Goal: Transaction & Acquisition: Purchase product/service

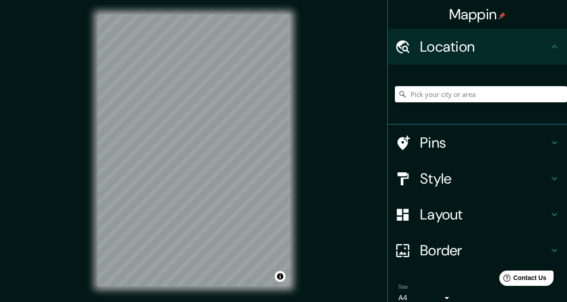
click at [200, 0] on html "Mappin Location Pins Style Layout Border Choose a border. Hint : you can make l…" at bounding box center [283, 151] width 567 height 302
click at [229, 0] on html "Mappin Location Pins Style Layout Border Choose a border. Hint : you can make l…" at bounding box center [283, 151] width 567 height 302
click at [213, 9] on div "© Mapbox © OpenStreetMap Improve this map" at bounding box center [193, 150] width 221 height 301
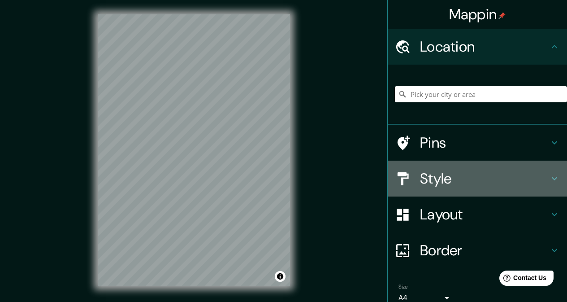
click at [466, 185] on h4 "Style" at bounding box center [484, 179] width 129 height 18
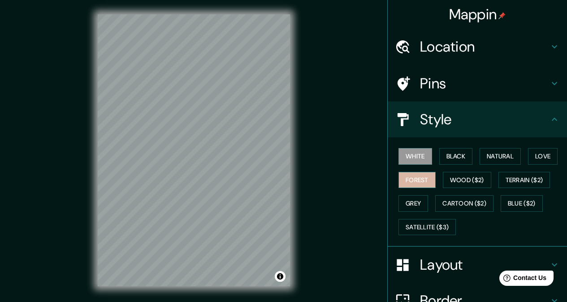
click at [414, 182] on button "Forest" at bounding box center [417, 180] width 37 height 17
click at [549, 161] on button "Love" at bounding box center [543, 156] width 30 height 17
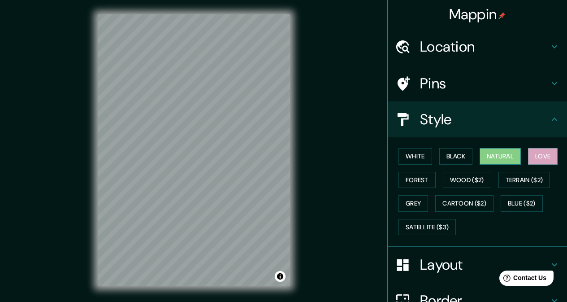
click at [483, 148] on button "Natural" at bounding box center [500, 156] width 41 height 17
click at [421, 157] on button "White" at bounding box center [416, 156] width 34 height 17
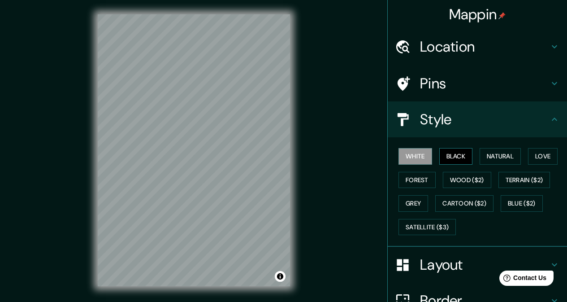
click at [450, 156] on button "Black" at bounding box center [457, 156] width 34 height 17
click at [484, 154] on button "Natural" at bounding box center [500, 156] width 41 height 17
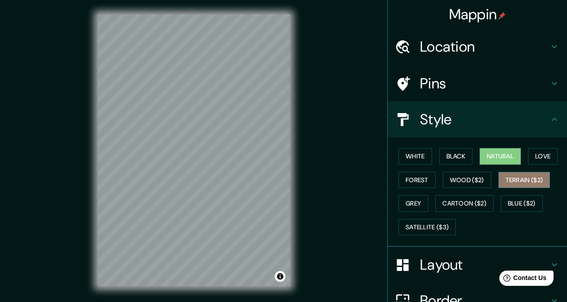
click at [514, 184] on button "Terrain ($2)" at bounding box center [525, 180] width 52 height 17
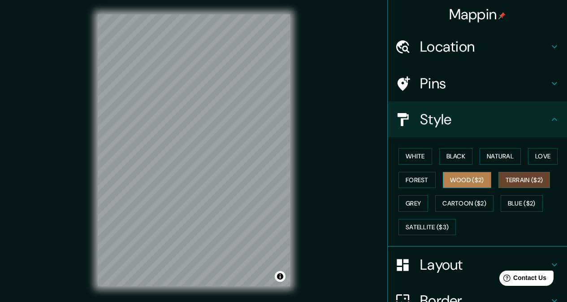
click at [456, 186] on button "Wood ($2)" at bounding box center [467, 180] width 48 height 17
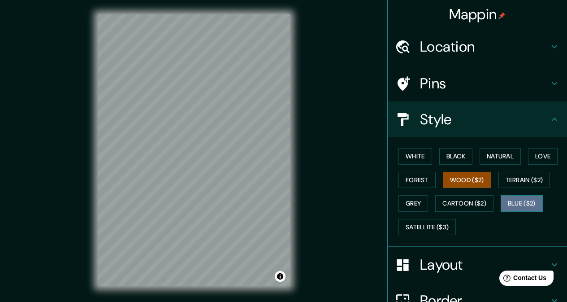
click at [506, 205] on button "Blue ($2)" at bounding box center [522, 203] width 42 height 17
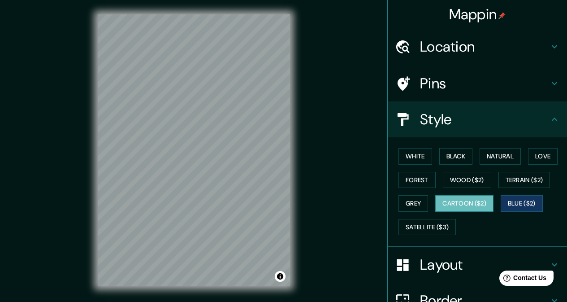
click at [472, 207] on button "Cartoon ($2)" at bounding box center [465, 203] width 58 height 17
click at [425, 231] on button "Satellite ($3)" at bounding box center [427, 227] width 57 height 17
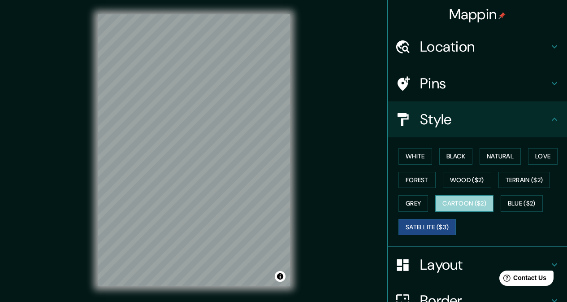
click at [445, 203] on button "Cartoon ($2)" at bounding box center [465, 203] width 58 height 17
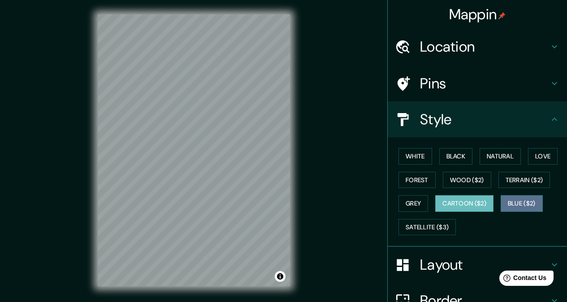
click at [531, 202] on button "Blue ($2)" at bounding box center [522, 203] width 42 height 17
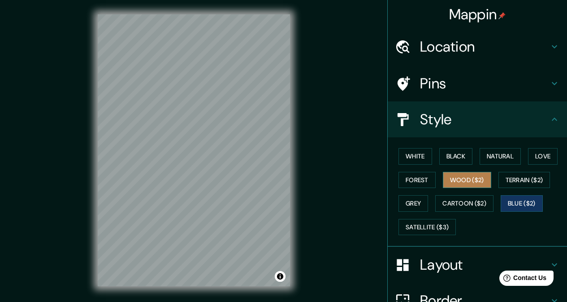
click at [464, 179] on button "Wood ($2)" at bounding box center [467, 180] width 48 height 17
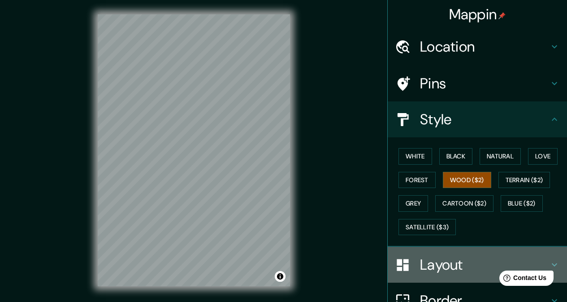
click at [466, 265] on h4 "Layout" at bounding box center [484, 265] width 129 height 18
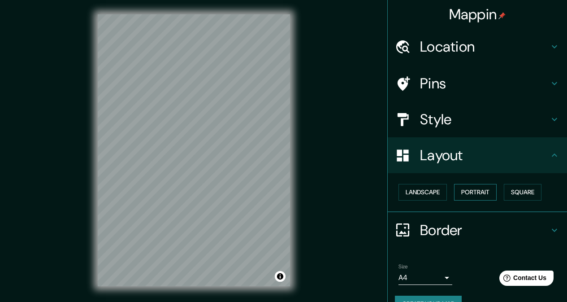
click at [476, 195] on button "Portrait" at bounding box center [475, 192] width 43 height 17
click at [438, 189] on button "Landscape" at bounding box center [423, 192] width 48 height 17
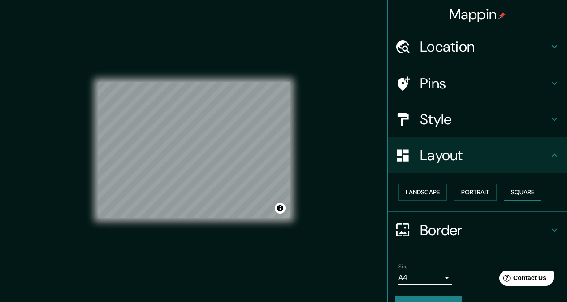
click at [518, 190] on button "Square" at bounding box center [523, 192] width 38 height 17
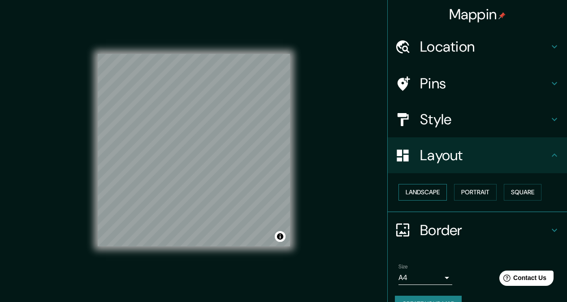
click at [429, 196] on button "Landscape" at bounding box center [423, 192] width 48 height 17
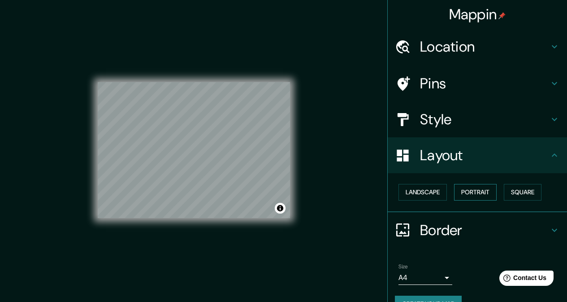
click at [468, 188] on button "Portrait" at bounding box center [475, 192] width 43 height 17
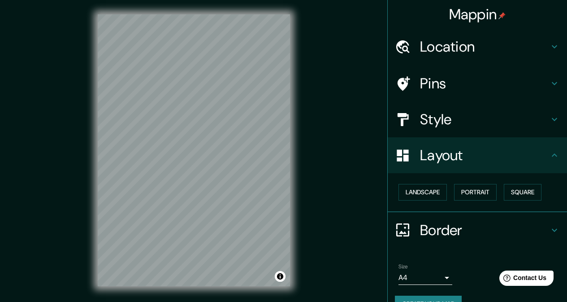
click at [444, 191] on div "Landscape Portrait Square" at bounding box center [481, 192] width 172 height 24
click at [436, 193] on button "Landscape" at bounding box center [423, 192] width 48 height 17
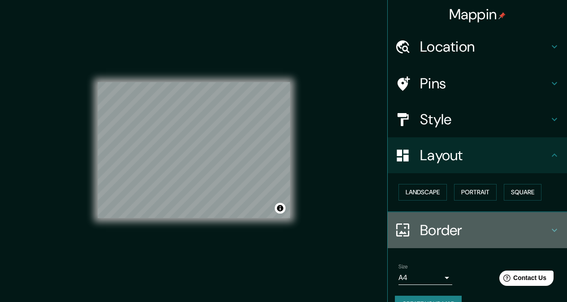
click at [471, 226] on h4 "Border" at bounding box center [484, 230] width 129 height 18
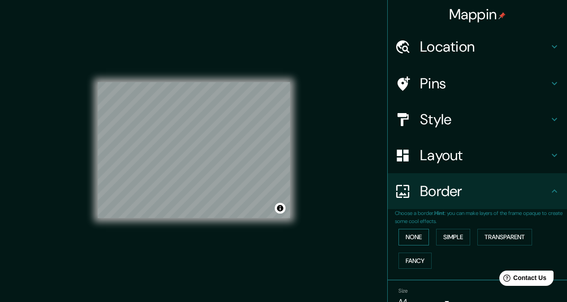
click at [416, 233] on button "None" at bounding box center [414, 237] width 30 height 17
click at [417, 257] on button "Fancy" at bounding box center [415, 261] width 33 height 17
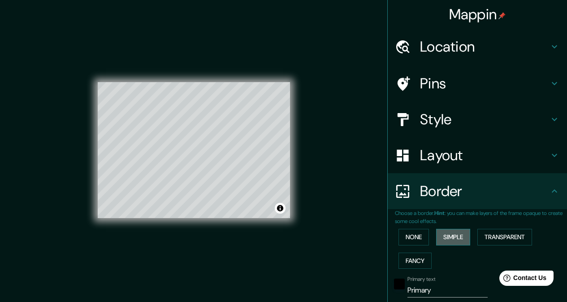
click at [447, 232] on button "Simple" at bounding box center [453, 237] width 34 height 17
click at [523, 237] on button "Transparent" at bounding box center [505, 237] width 55 height 17
click at [414, 235] on button "None" at bounding box center [414, 237] width 30 height 17
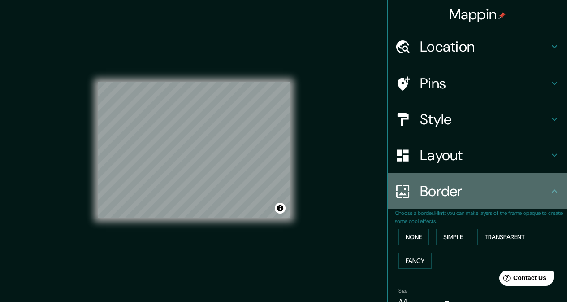
click at [466, 203] on div "Border" at bounding box center [477, 191] width 179 height 36
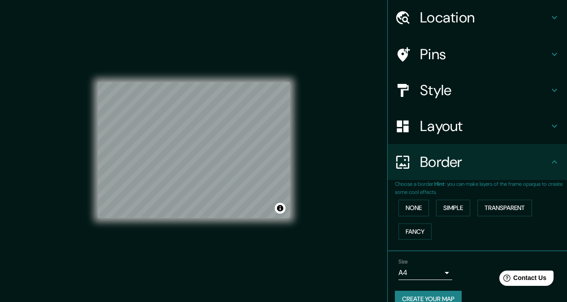
scroll to position [45, 0]
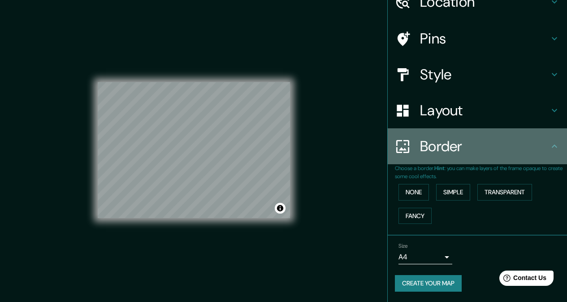
click at [549, 151] on icon at bounding box center [554, 146] width 11 height 11
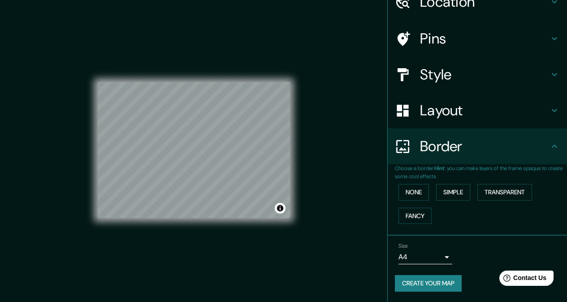
click at [552, 145] on icon at bounding box center [554, 145] width 5 height 3
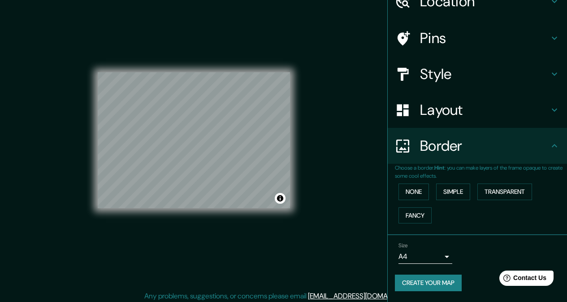
scroll to position [13, 0]
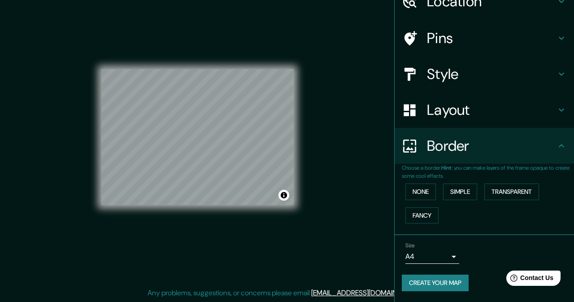
click at [442, 258] on body "Mappin Location Pins Style Layout Border Choose a border. Hint : you can make l…" at bounding box center [287, 138] width 574 height 302
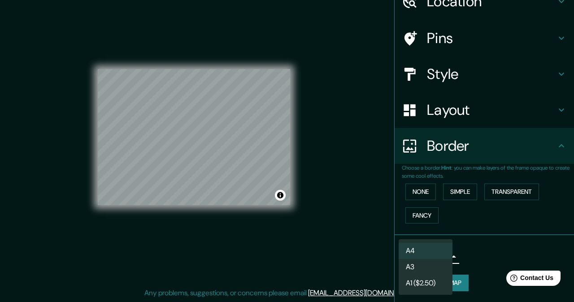
click at [438, 268] on li "A3" at bounding box center [426, 267] width 54 height 16
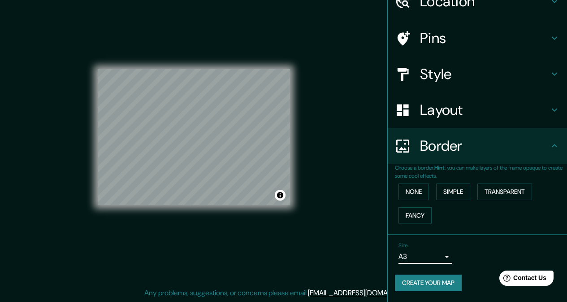
click at [554, 143] on div "Border" at bounding box center [477, 146] width 179 height 36
click at [549, 108] on icon at bounding box center [554, 110] width 11 height 11
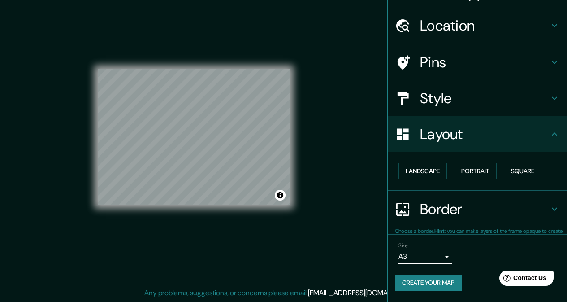
scroll to position [21, 0]
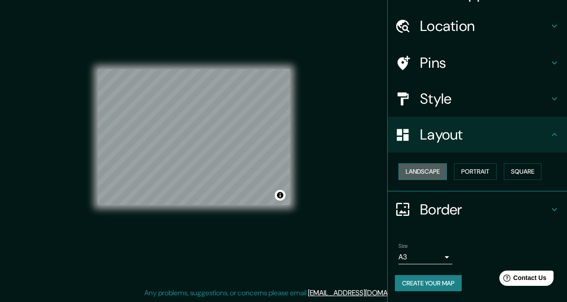
click at [426, 171] on button "Landscape" at bounding box center [423, 171] width 48 height 17
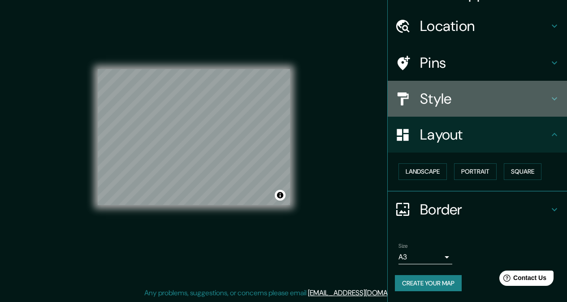
click at [514, 105] on h4 "Style" at bounding box center [484, 99] width 129 height 18
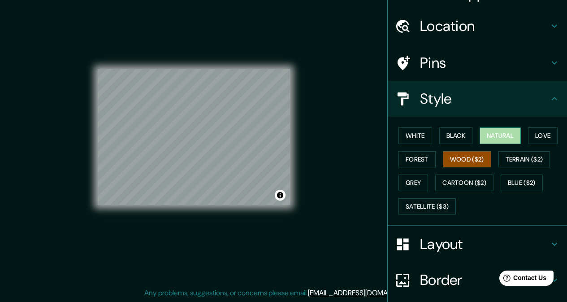
click at [499, 132] on button "Natural" at bounding box center [500, 135] width 41 height 17
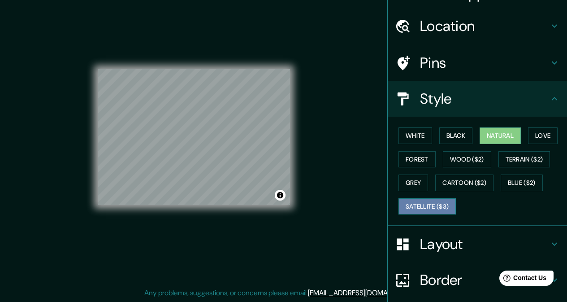
click at [440, 208] on button "Satellite ($3)" at bounding box center [427, 206] width 57 height 17
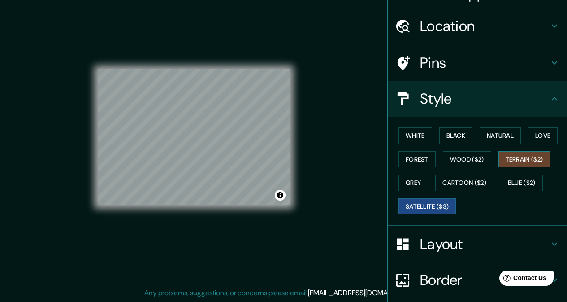
click at [527, 155] on button "Terrain ($2)" at bounding box center [525, 159] width 52 height 17
click at [407, 157] on button "Forest" at bounding box center [417, 159] width 37 height 17
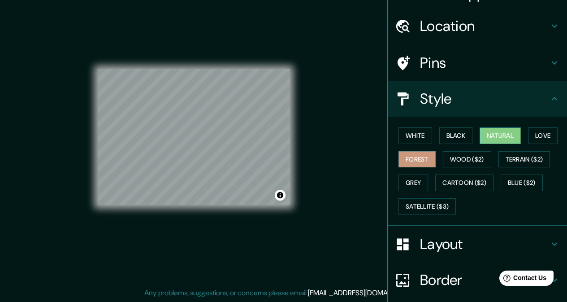
click at [509, 133] on button "Natural" at bounding box center [500, 135] width 41 height 17
click at [508, 157] on button "Terrain ($2)" at bounding box center [525, 159] width 52 height 17
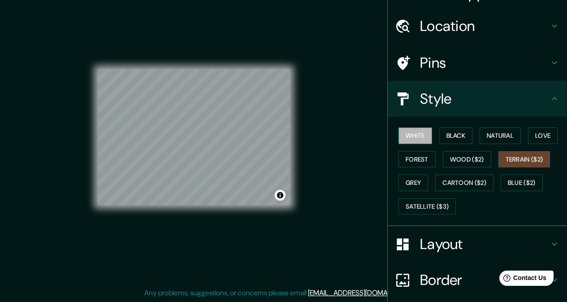
click at [414, 135] on button "White" at bounding box center [416, 135] width 34 height 17
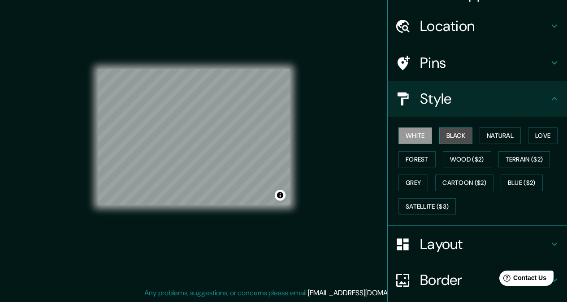
click at [444, 134] on button "Black" at bounding box center [457, 135] width 34 height 17
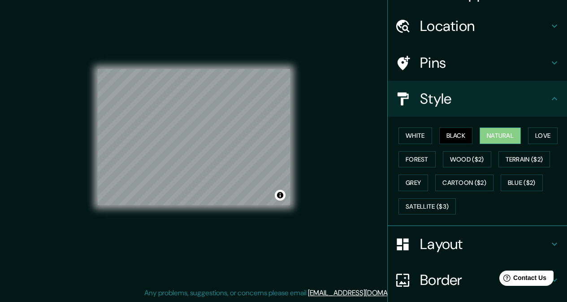
click at [501, 138] on button "Natural" at bounding box center [500, 135] width 41 height 17
click at [534, 143] on button "Love" at bounding box center [543, 135] width 30 height 17
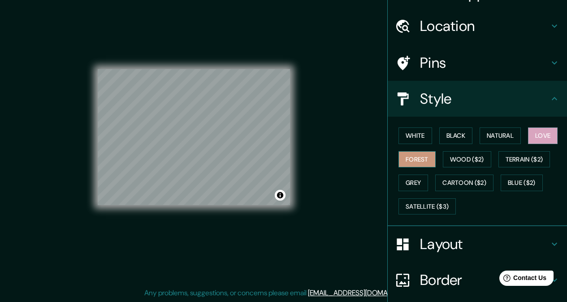
click at [403, 167] on button "Forest" at bounding box center [417, 159] width 37 height 17
click at [464, 152] on button "Wood ($2)" at bounding box center [467, 159] width 48 height 17
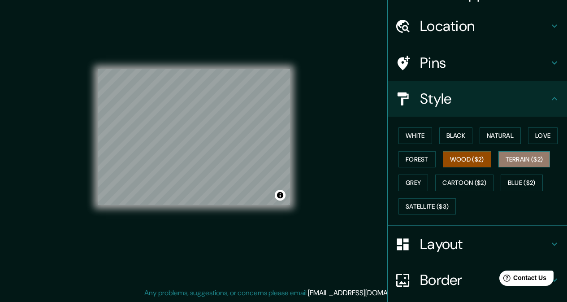
click at [516, 158] on button "Terrain ($2)" at bounding box center [525, 159] width 52 height 17
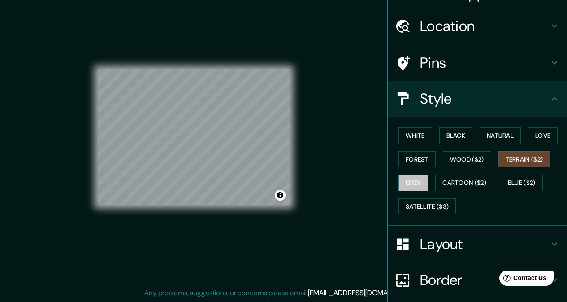
click at [419, 179] on button "Grey" at bounding box center [414, 182] width 30 height 17
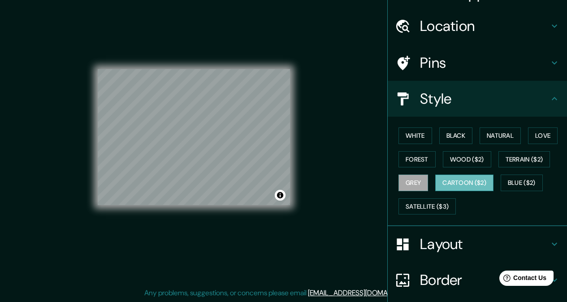
click at [442, 185] on button "Cartoon ($2)" at bounding box center [465, 182] width 58 height 17
click at [453, 154] on button "Wood ($2)" at bounding box center [467, 159] width 48 height 17
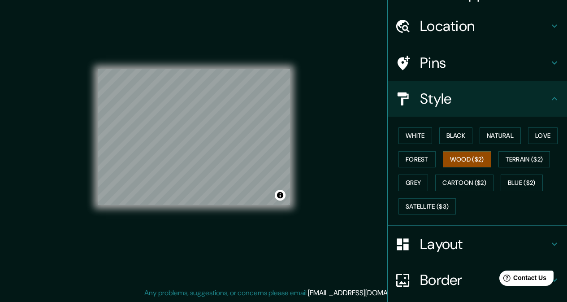
click at [218, 183] on div "© Mapbox © OpenStreetMap Improve this map" at bounding box center [194, 137] width 192 height 272
click at [461, 187] on button "Cartoon ($2)" at bounding box center [465, 182] width 58 height 17
click at [459, 158] on button "Wood ($2)" at bounding box center [467, 159] width 48 height 17
click at [501, 157] on button "Terrain ($2)" at bounding box center [525, 159] width 52 height 17
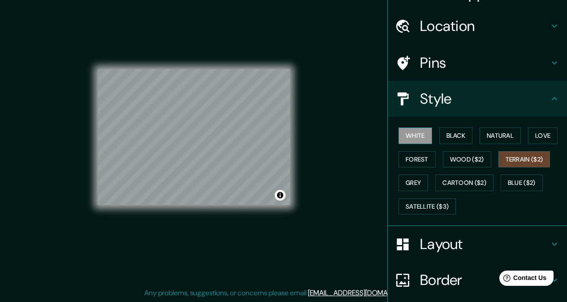
click at [409, 135] on button "White" at bounding box center [416, 135] width 34 height 17
click at [442, 133] on button "Black" at bounding box center [457, 135] width 34 height 17
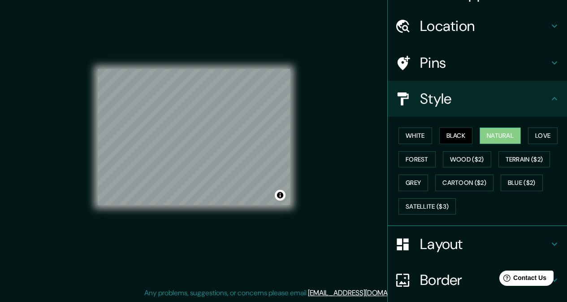
click at [487, 131] on button "Natural" at bounding box center [500, 135] width 41 height 17
click at [458, 133] on button "Black" at bounding box center [457, 135] width 34 height 17
click at [476, 167] on button "Wood ($2)" at bounding box center [467, 159] width 48 height 17
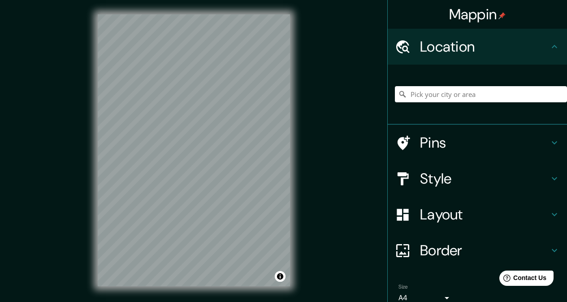
click at [536, 163] on div "Style" at bounding box center [477, 179] width 179 height 36
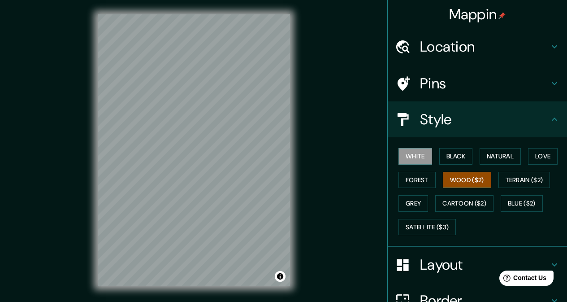
click at [469, 175] on button "Wood ($2)" at bounding box center [467, 180] width 48 height 17
click at [191, 166] on div "© Mapbox © OpenStreetMap Improve this map" at bounding box center [193, 150] width 221 height 301
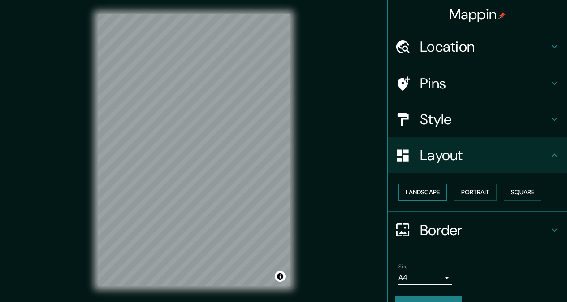
click at [425, 204] on div "Landscape [GEOGRAPHIC_DATA]" at bounding box center [481, 192] width 172 height 24
click at [422, 196] on button "Landscape" at bounding box center [423, 192] width 48 height 17
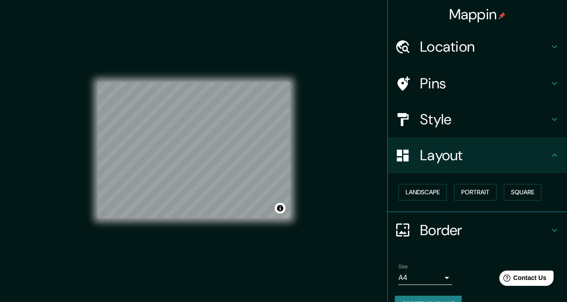
click at [449, 129] on div "Style" at bounding box center [477, 119] width 179 height 36
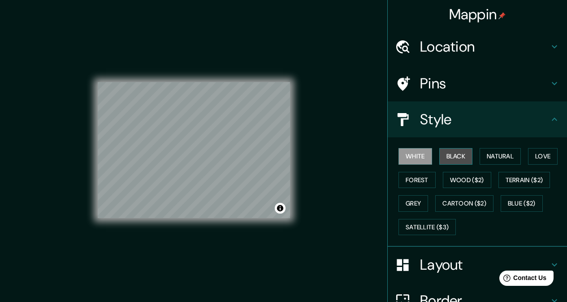
click at [456, 164] on button "Black" at bounding box center [457, 156] width 34 height 17
click at [295, 78] on div "© Mapbox © OpenStreetMap Improve this map" at bounding box center [193, 150] width 221 height 301
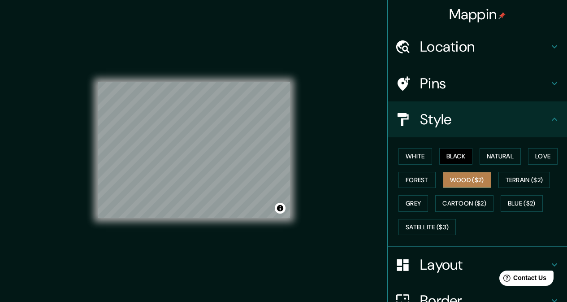
click at [447, 179] on button "Wood ($2)" at bounding box center [467, 180] width 48 height 17
click at [446, 160] on button "Black" at bounding box center [457, 156] width 34 height 17
click at [421, 155] on button "White" at bounding box center [416, 156] width 34 height 17
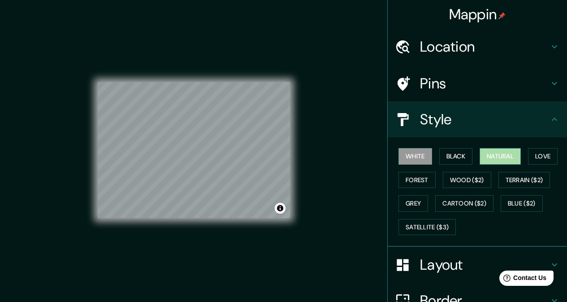
click at [498, 158] on button "Natural" at bounding box center [500, 156] width 41 height 17
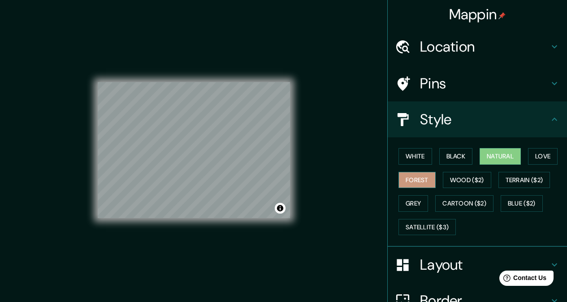
click at [409, 177] on button "Forest" at bounding box center [417, 180] width 37 height 17
click at [452, 177] on button "Wood ($2)" at bounding box center [467, 180] width 48 height 17
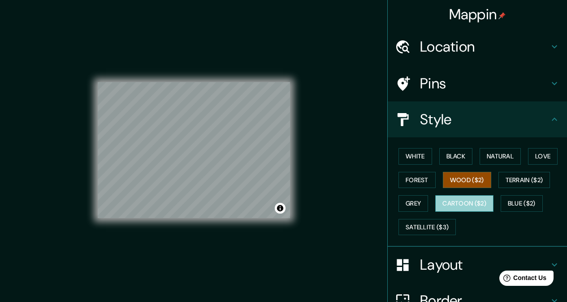
click at [454, 201] on button "Cartoon ($2)" at bounding box center [465, 203] width 58 height 17
click at [482, 181] on button "Wood ($2)" at bounding box center [467, 180] width 48 height 17
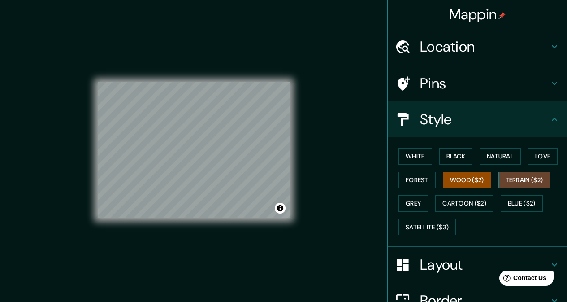
click at [503, 179] on button "Terrain ($2)" at bounding box center [525, 180] width 52 height 17
click at [475, 177] on button "Wood ($2)" at bounding box center [467, 180] width 48 height 17
click at [457, 54] on h4 "Location" at bounding box center [484, 47] width 129 height 18
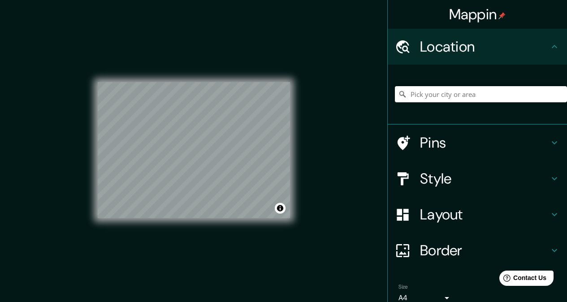
click at [458, 55] on h4 "Location" at bounding box center [484, 47] width 129 height 18
click at [452, 141] on h4 "Pins" at bounding box center [484, 143] width 129 height 18
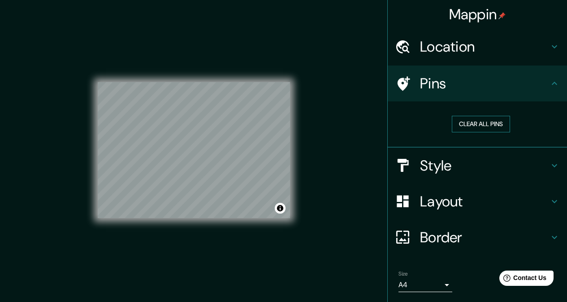
click at [470, 125] on button "Clear all pins" at bounding box center [481, 124] width 58 height 17
click at [471, 96] on div "Pins" at bounding box center [477, 83] width 179 height 36
click at [459, 163] on h4 "Style" at bounding box center [484, 166] width 129 height 18
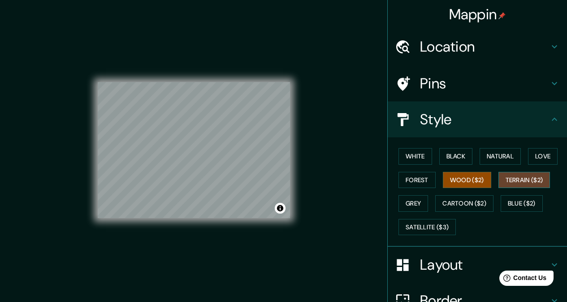
click at [521, 175] on button "Terrain ($2)" at bounding box center [525, 180] width 52 height 17
click at [522, 193] on div "White Black Natural Love Forest Wood ($2) Terrain ($2) Grey Cartoon ($2) Blue (…" at bounding box center [481, 191] width 172 height 94
click at [521, 204] on button "Blue ($2)" at bounding box center [522, 203] width 42 height 17
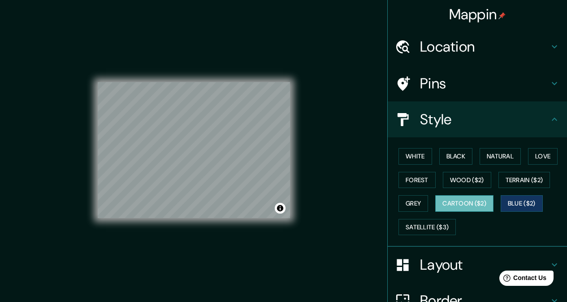
click at [466, 201] on button "Cartoon ($2)" at bounding box center [465, 203] width 58 height 17
click at [409, 207] on button "Grey" at bounding box center [414, 203] width 30 height 17
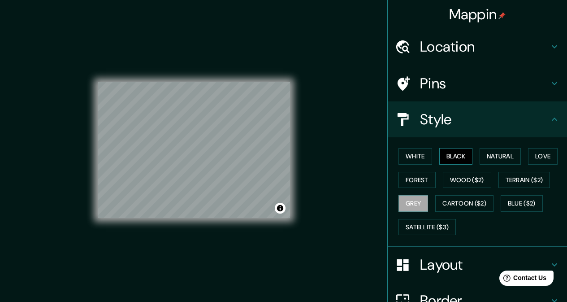
click at [445, 154] on button "Black" at bounding box center [457, 156] width 34 height 17
click at [481, 152] on button "Natural" at bounding box center [500, 156] width 41 height 17
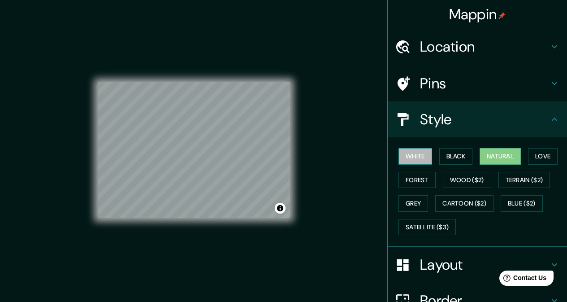
click at [420, 157] on button "White" at bounding box center [416, 156] width 34 height 17
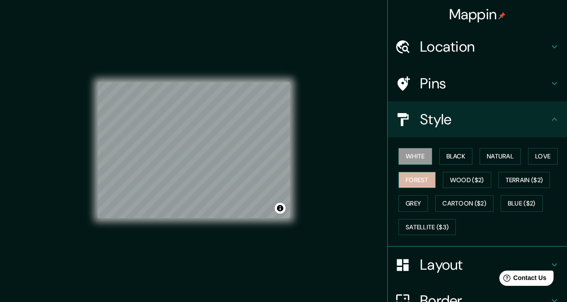
click at [418, 182] on button "Forest" at bounding box center [417, 180] width 37 height 17
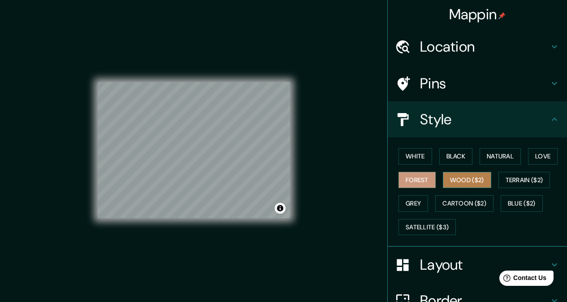
click at [453, 180] on button "Wood ($2)" at bounding box center [467, 180] width 48 height 17
click at [420, 183] on button "Forest" at bounding box center [417, 180] width 37 height 17
click at [443, 179] on button "Wood ($2)" at bounding box center [467, 180] width 48 height 17
click at [415, 182] on button "Forest" at bounding box center [417, 180] width 37 height 17
click at [451, 182] on button "Wood ($2)" at bounding box center [467, 180] width 48 height 17
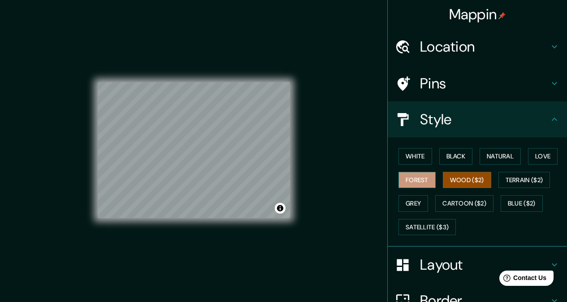
click at [419, 179] on button "Forest" at bounding box center [417, 180] width 37 height 17
click at [451, 181] on button "Wood ($2)" at bounding box center [467, 180] width 48 height 17
click at [414, 181] on button "Forest" at bounding box center [417, 180] width 37 height 17
click at [444, 181] on button "Wood ($2)" at bounding box center [467, 180] width 48 height 17
click at [416, 180] on button "Forest" at bounding box center [417, 180] width 37 height 17
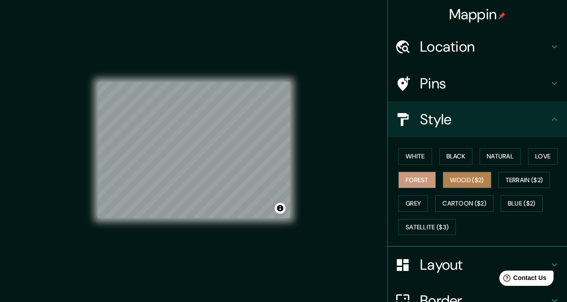
click at [464, 182] on button "Wood ($2)" at bounding box center [467, 180] width 48 height 17
click at [437, 235] on div "White Black Natural Love Forest Wood ($2) Terrain ($2) Grey Cartoon ($2) Blue (…" at bounding box center [481, 191] width 172 height 94
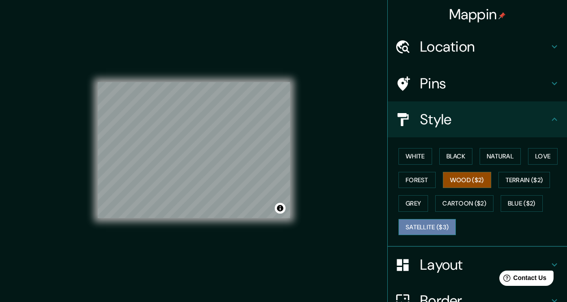
click at [436, 227] on button "Satellite ($3)" at bounding box center [427, 227] width 57 height 17
click at [444, 225] on button "Satellite ($3)" at bounding box center [427, 227] width 57 height 17
click at [463, 183] on button "Wood ($2)" at bounding box center [467, 180] width 48 height 17
